Goal: Information Seeking & Learning: Learn about a topic

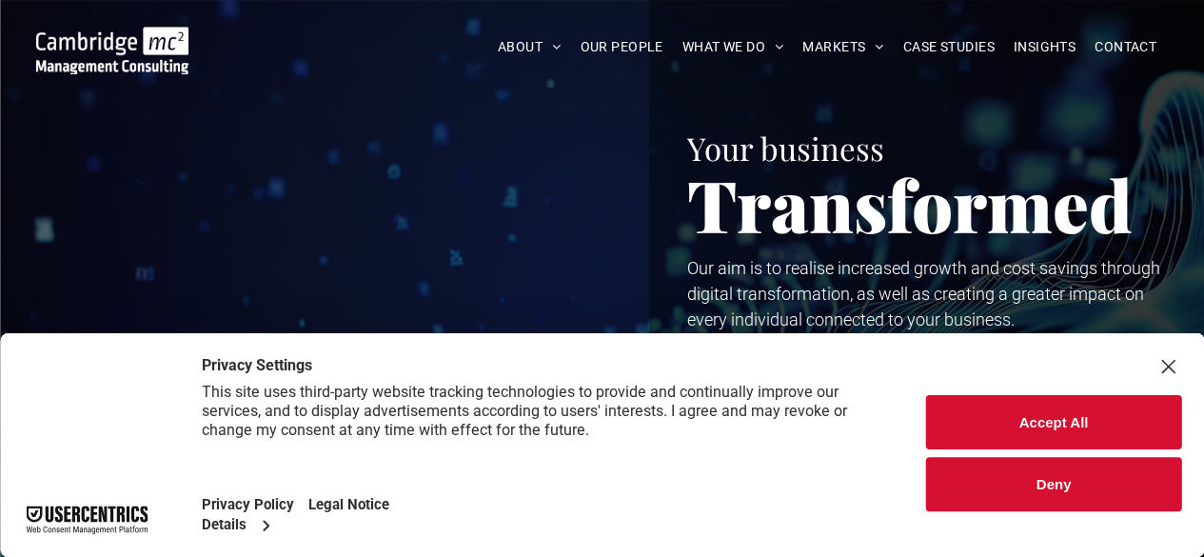
click at [1047, 425] on button "Accept All" at bounding box center [1053, 422] width 255 height 54
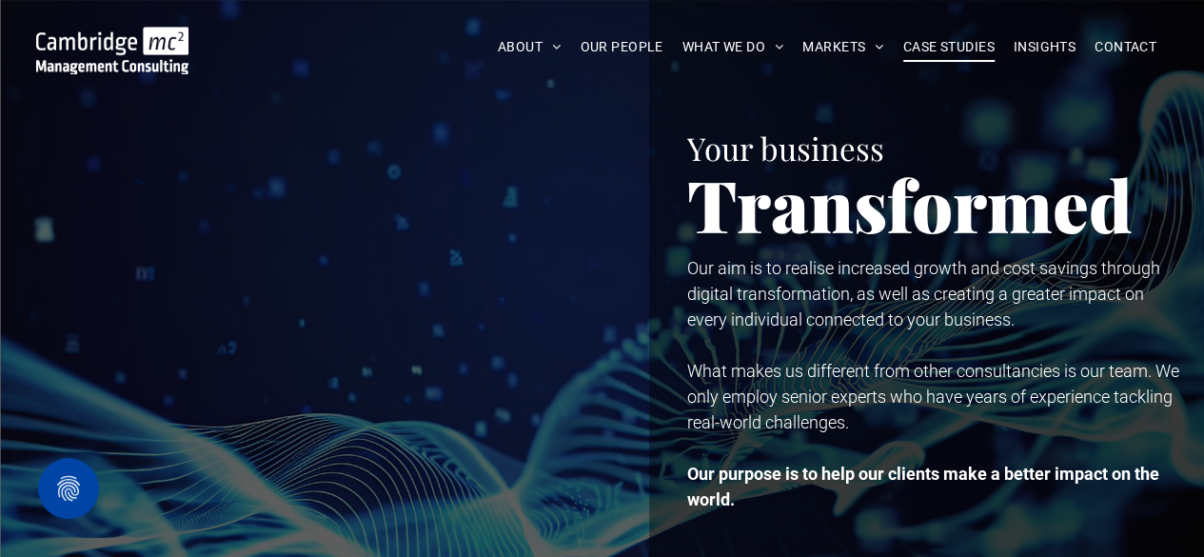
click at [928, 57] on span "CASE STUDIES" at bounding box center [948, 46] width 91 height 29
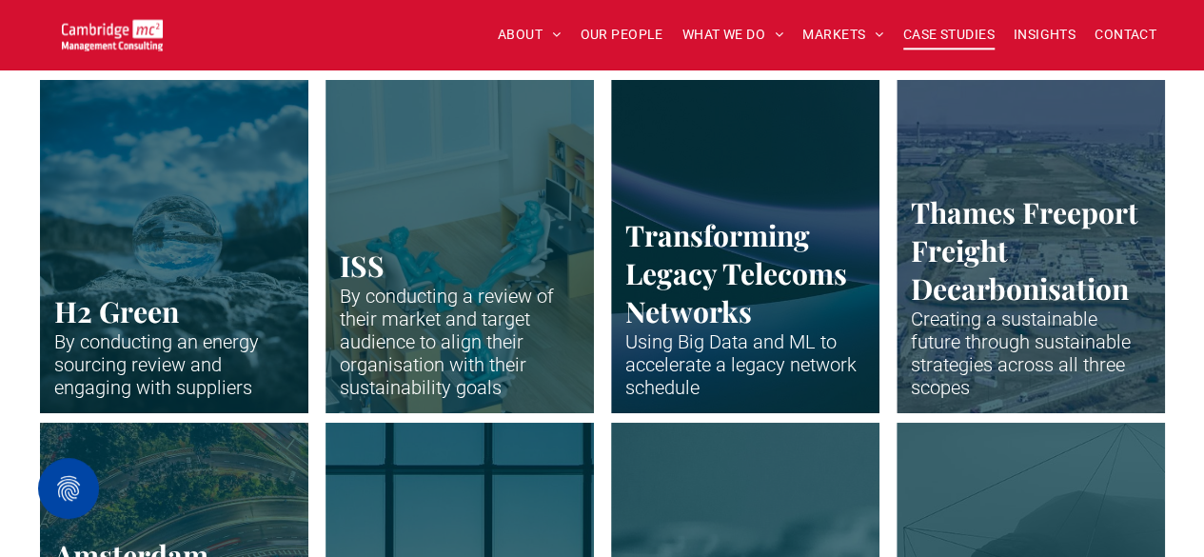
scroll to position [3350, 0]
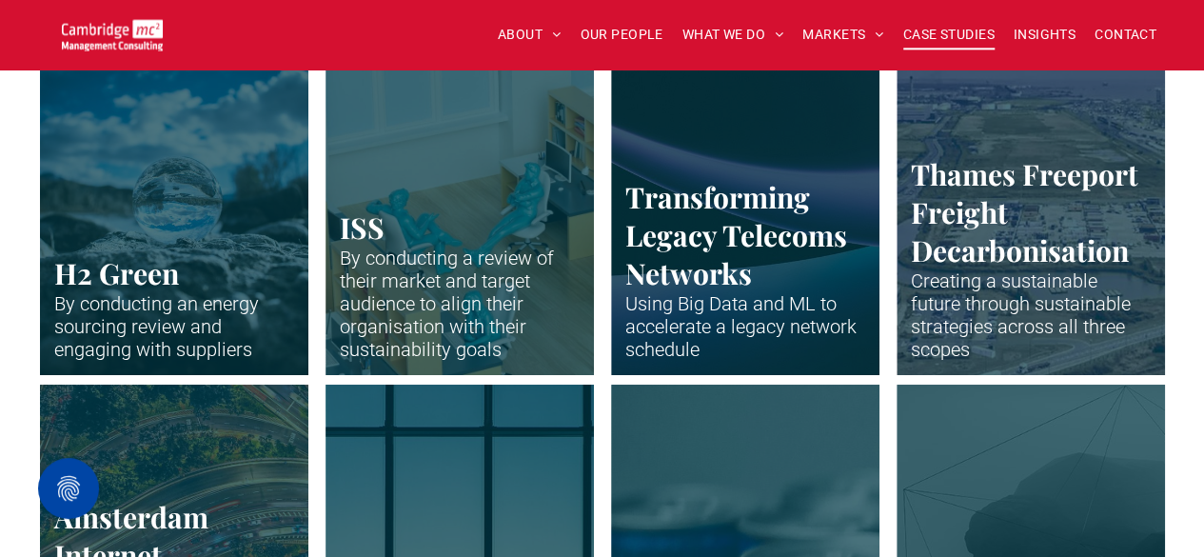
click at [976, 234] on link "Drone shot of Peterborough" at bounding box center [1030, 207] width 285 height 353
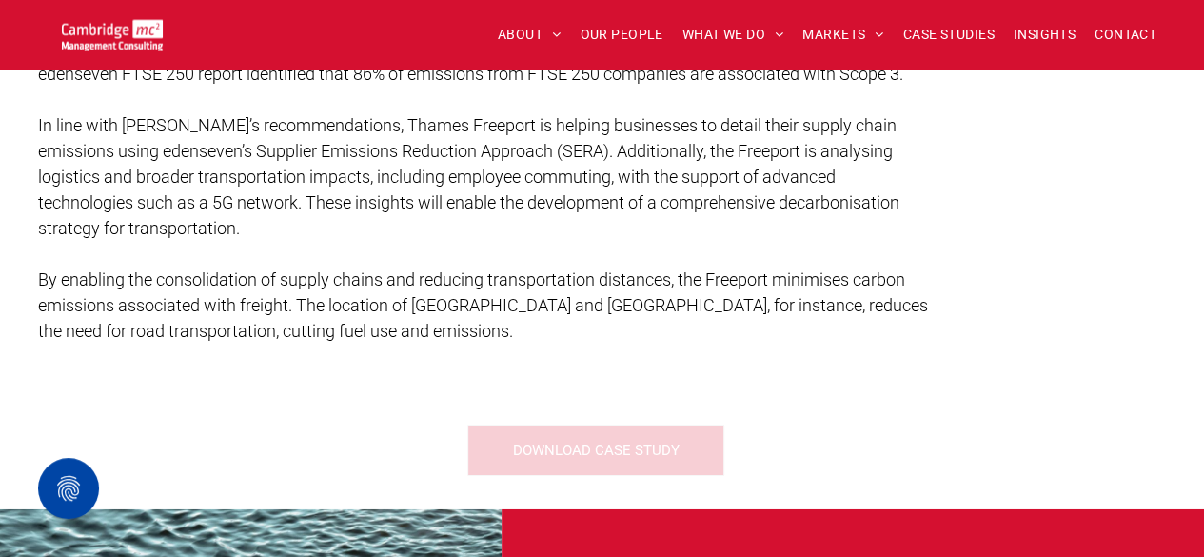
scroll to position [2931, 0]
